Goal: Task Accomplishment & Management: Manage account settings

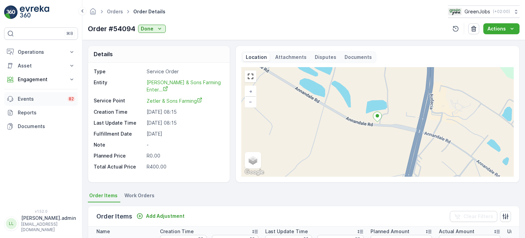
scroll to position [188, 0]
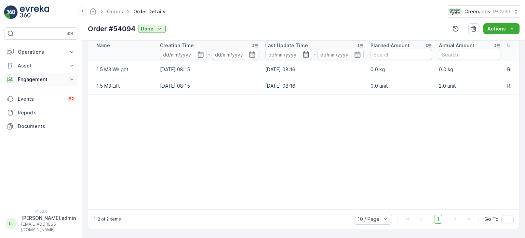
click at [34, 81] on p "Engagement" at bounding box center [41, 79] width 47 height 7
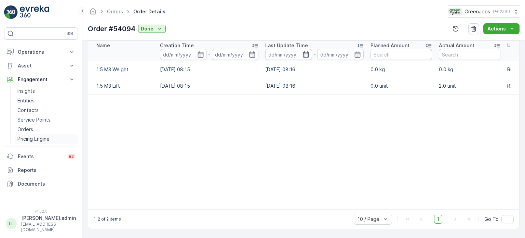
click at [32, 139] on p "Pricing Engine" at bounding box center [33, 138] width 32 height 7
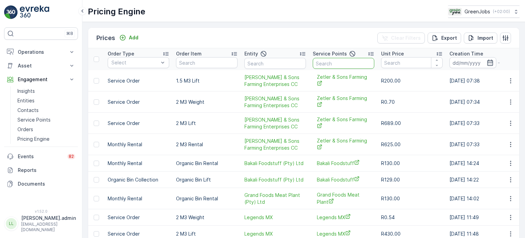
click at [334, 64] on input "text" at bounding box center [344, 63] width 62 height 11
type input "grand"
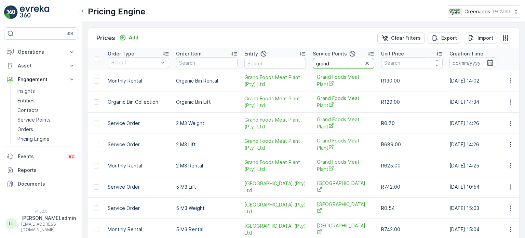
click at [342, 63] on input "grand" at bounding box center [344, 63] width 62 height 11
type input "grand foods"
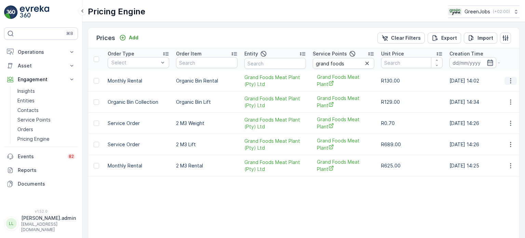
click at [507, 80] on icon "button" at bounding box center [510, 80] width 7 height 7
click at [31, 128] on p "Orders" at bounding box center [25, 129] width 16 height 7
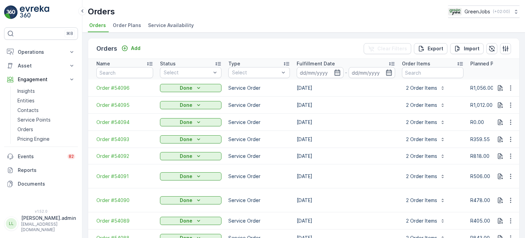
click at [134, 24] on span "Order Plans" at bounding box center [127, 25] width 28 height 7
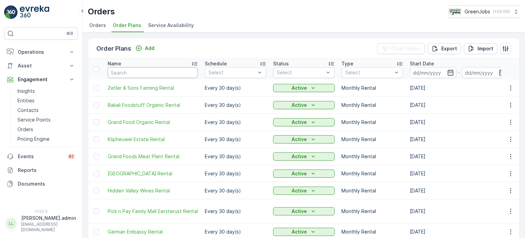
click at [153, 74] on input "text" at bounding box center [153, 72] width 90 height 11
type input "grand"
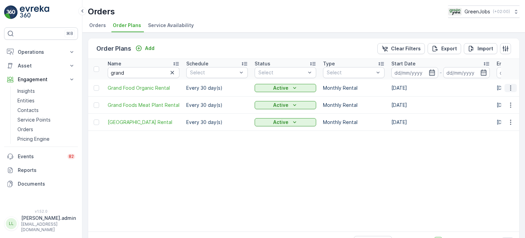
click at [507, 87] on icon "button" at bounding box center [510, 87] width 7 height 7
click at [487, 107] on span "Edit Order Plan" at bounding box center [498, 107] width 35 height 7
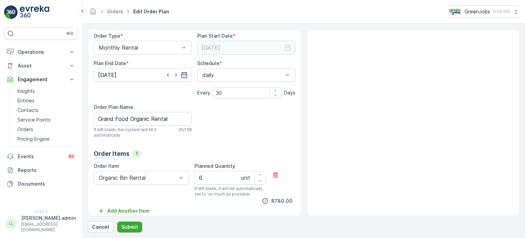
scroll to position [76, 0]
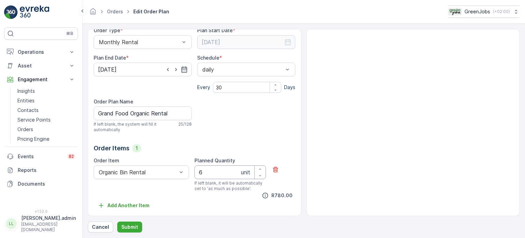
click at [204, 175] on Quantity "6" at bounding box center [230, 172] width 71 height 14
type Quantity "7"
click at [131, 228] on p "Submit" at bounding box center [129, 226] width 17 height 7
